Goal: Task Accomplishment & Management: Manage account settings

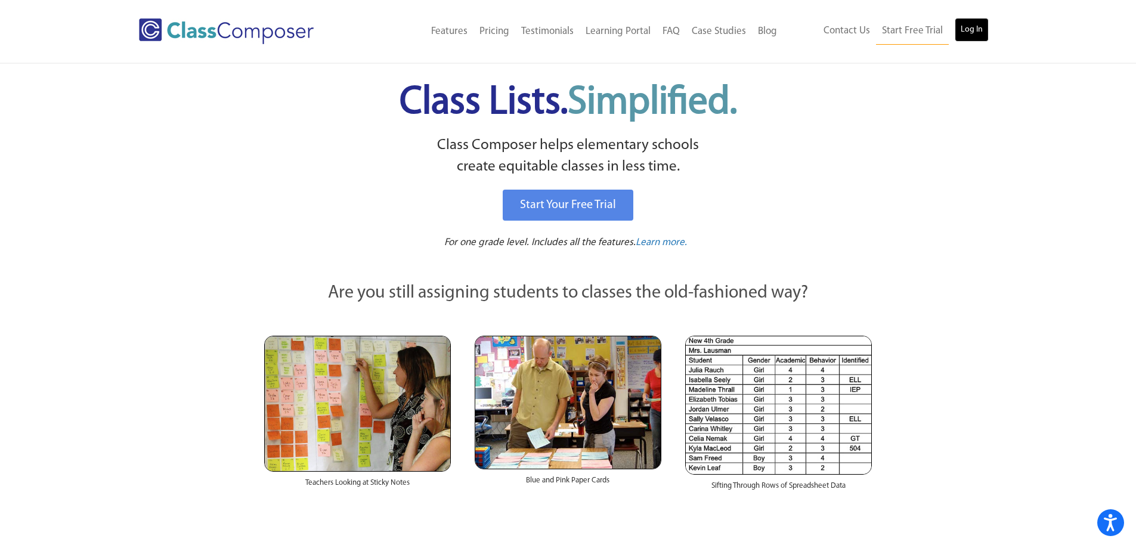
click at [964, 22] on link "Log In" at bounding box center [972, 30] width 34 height 24
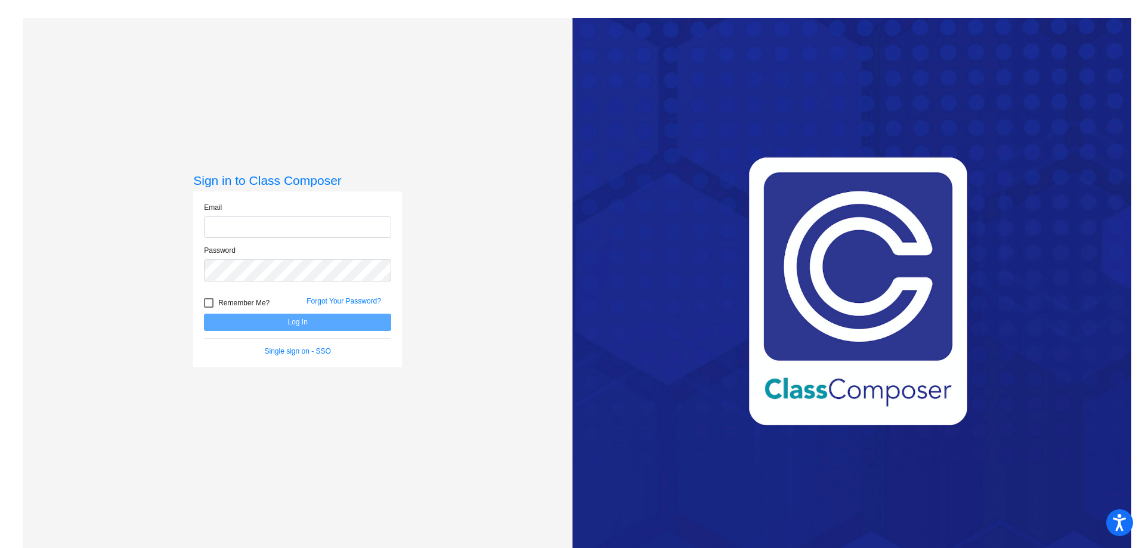
type input "[EMAIL_ADDRESS][PERSON_NAME][DOMAIN_NAME]"
click at [278, 325] on button "Log In" at bounding box center [297, 322] width 187 height 17
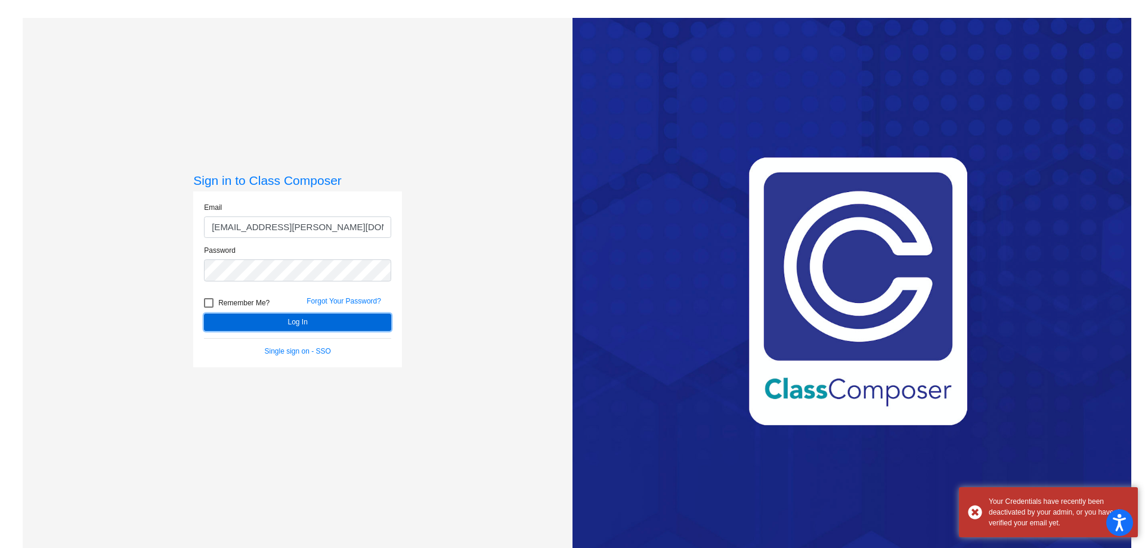
click at [278, 325] on button "Log In" at bounding box center [297, 322] width 187 height 17
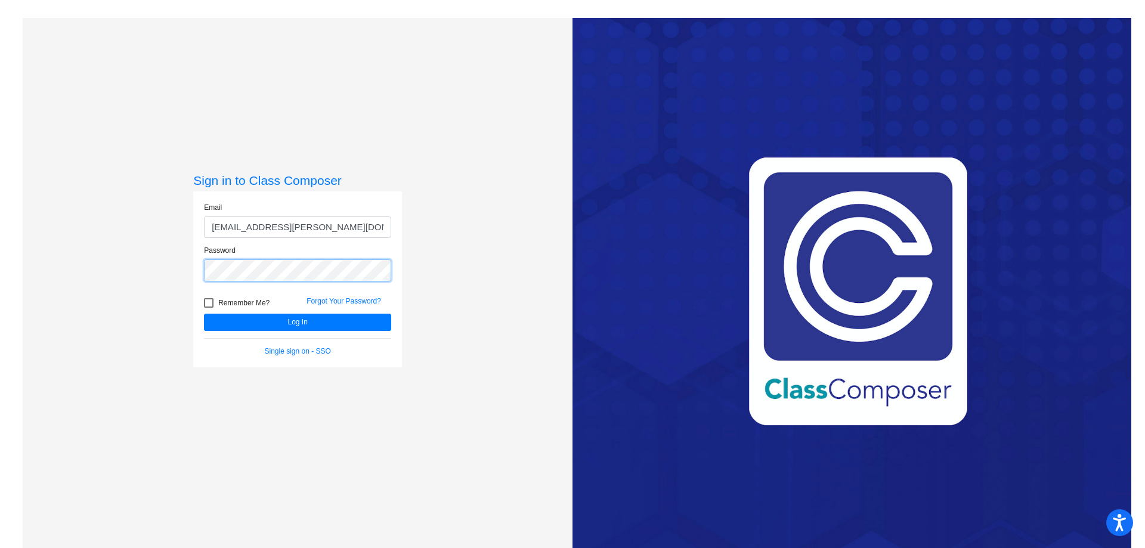
click at [204, 314] on button "Log In" at bounding box center [297, 322] width 187 height 17
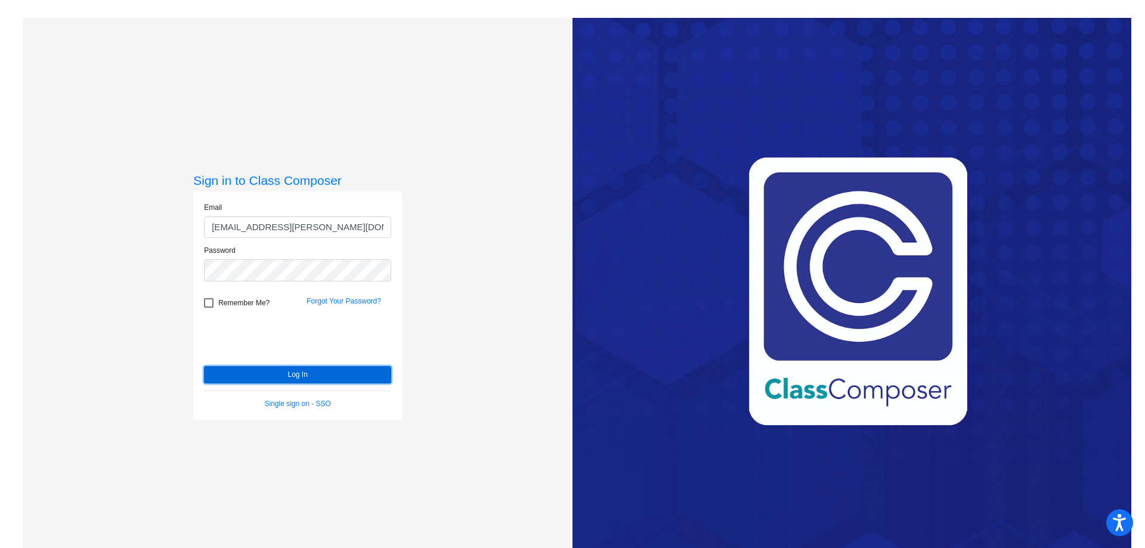
click at [306, 378] on button "Log In" at bounding box center [297, 374] width 187 height 17
